Goal: Find specific page/section

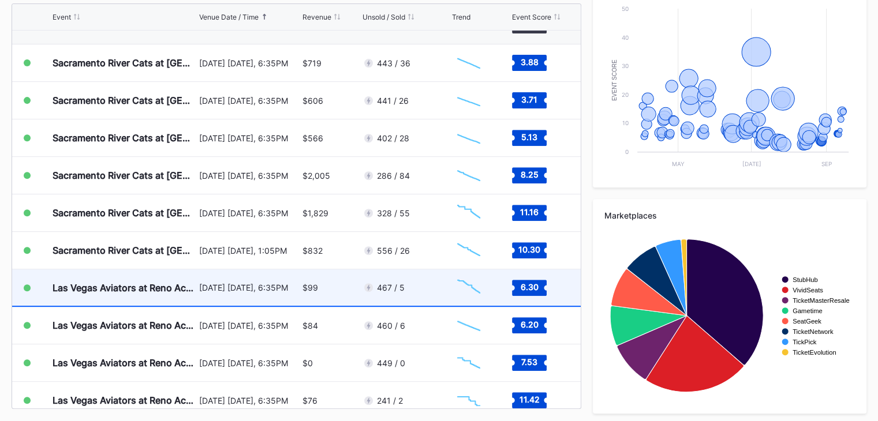
scroll to position [2469, 0]
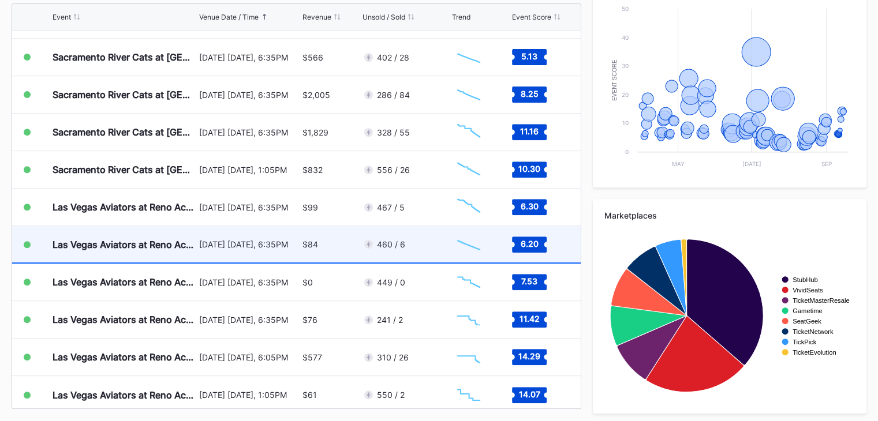
click at [340, 233] on div "$84" at bounding box center [331, 244] width 57 height 36
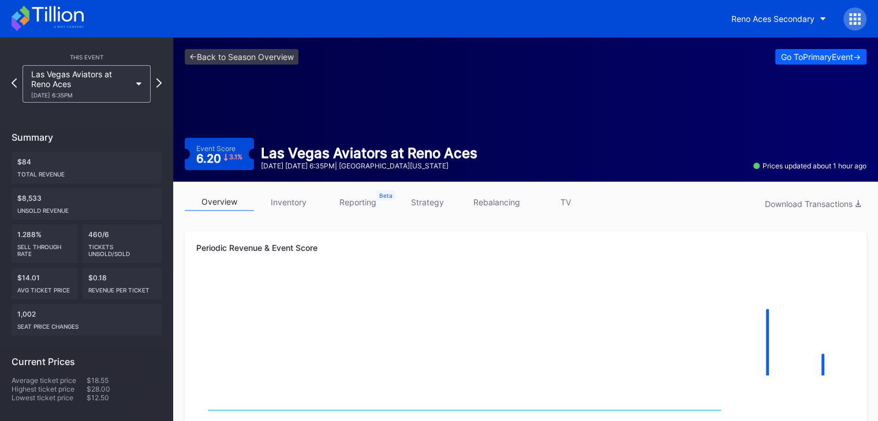
click at [289, 200] on link "inventory" at bounding box center [288, 202] width 69 height 18
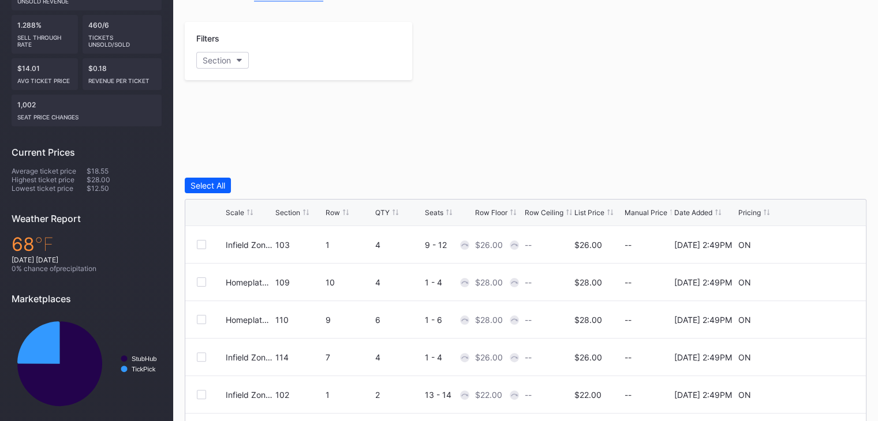
scroll to position [210, 0]
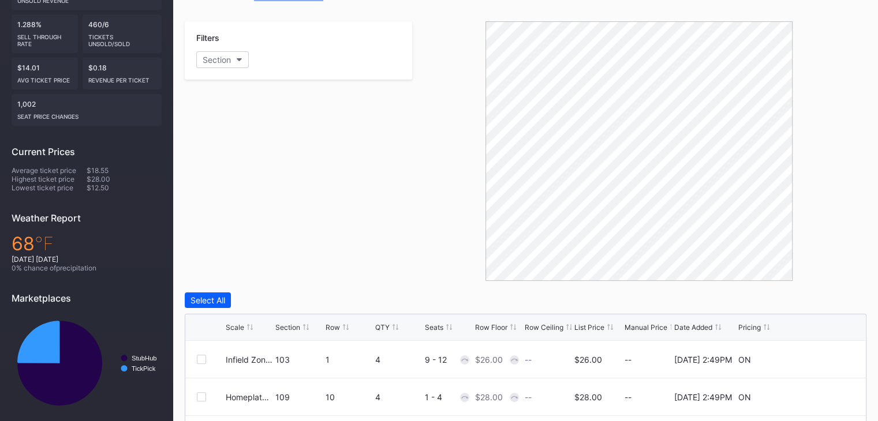
click at [290, 325] on div "Section" at bounding box center [287, 327] width 25 height 9
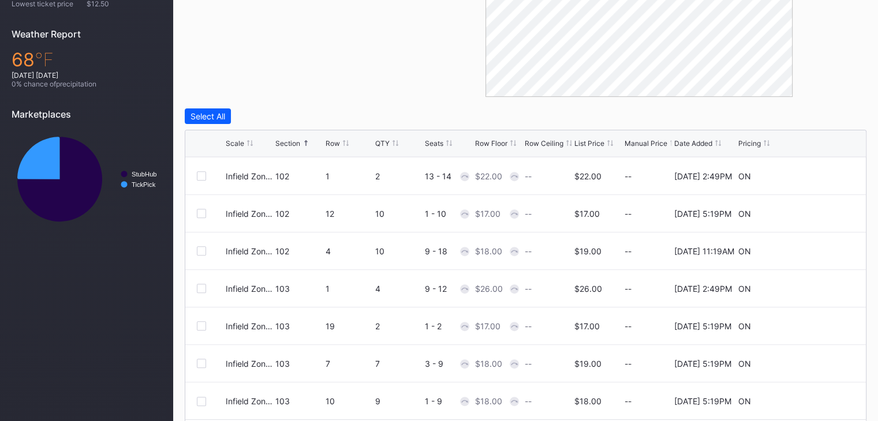
scroll to position [432, 0]
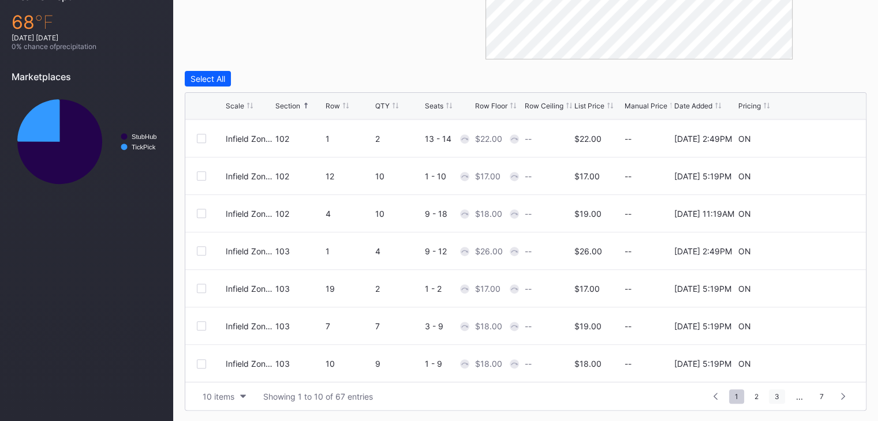
click at [774, 397] on span "3" at bounding box center [777, 397] width 16 height 14
click at [774, 397] on span "5" at bounding box center [778, 397] width 16 height 14
click at [760, 395] on span "4" at bounding box center [761, 397] width 16 height 14
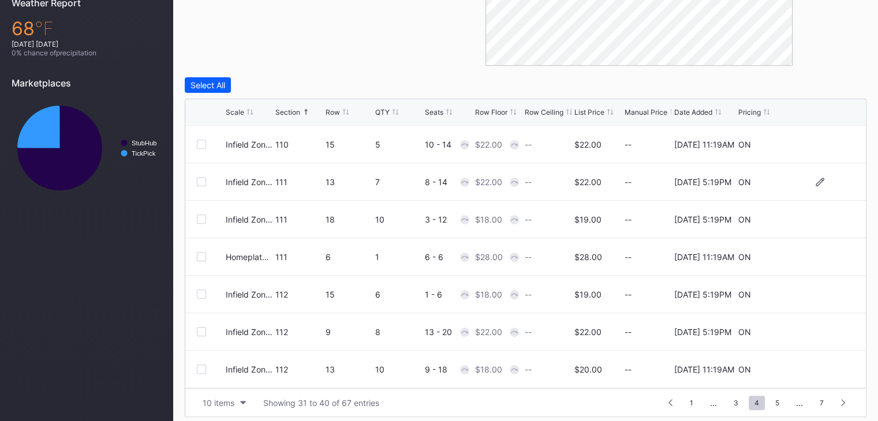
scroll to position [425, 0]
